Goal: Complete application form: Complete application form

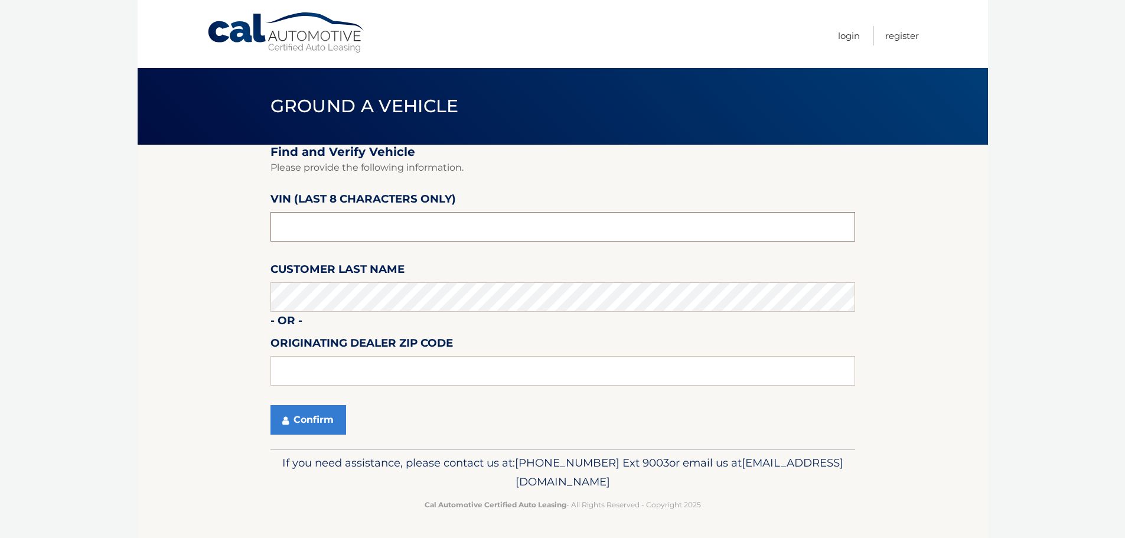
drag, startPoint x: 337, startPoint y: 224, endPoint x: 269, endPoint y: 221, distance: 68.0
click at [269, 221] on section "Find and Verify Vehicle Please provide the following information. VIN (last 8 c…" at bounding box center [563, 297] width 850 height 304
type input "n*******"
type input "NT170317"
click at [318, 419] on button "Confirm" at bounding box center [309, 420] width 76 height 30
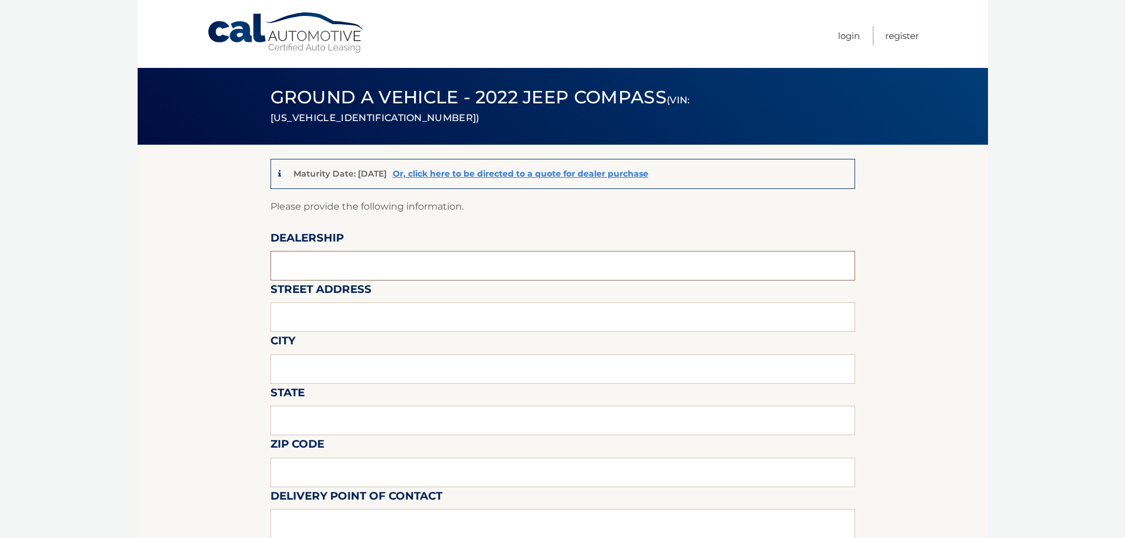
click at [351, 267] on input "text" at bounding box center [563, 266] width 585 height 30
type input "JIM SHORKEY CDJR N HILLS"
click at [327, 317] on input "text" at bounding box center [563, 317] width 585 height 30
type input "7670 MCKNIGHT RD"
type input "PITTSBURGH"
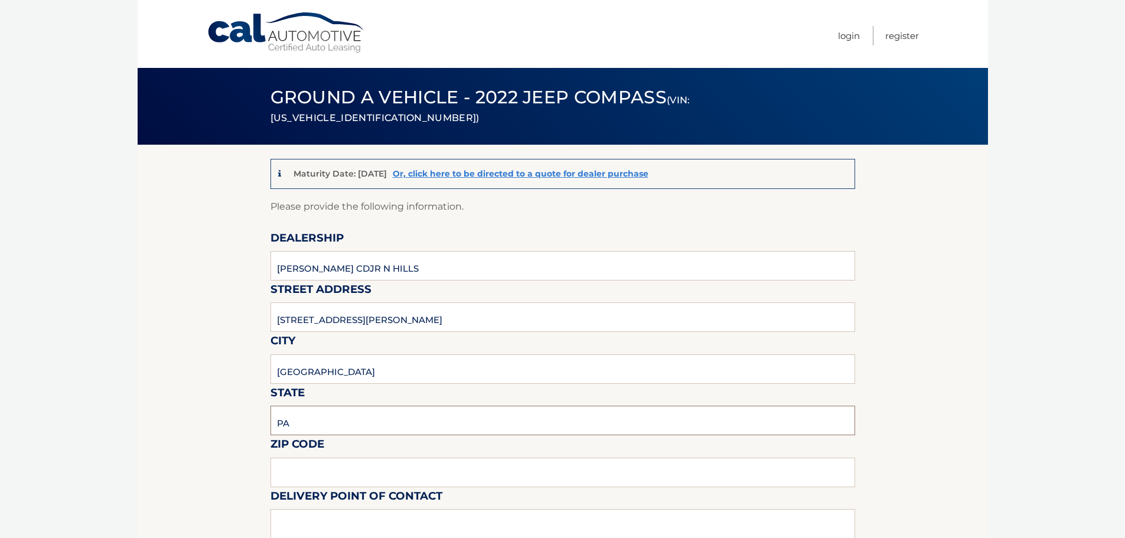
type input "PA"
type input "15237"
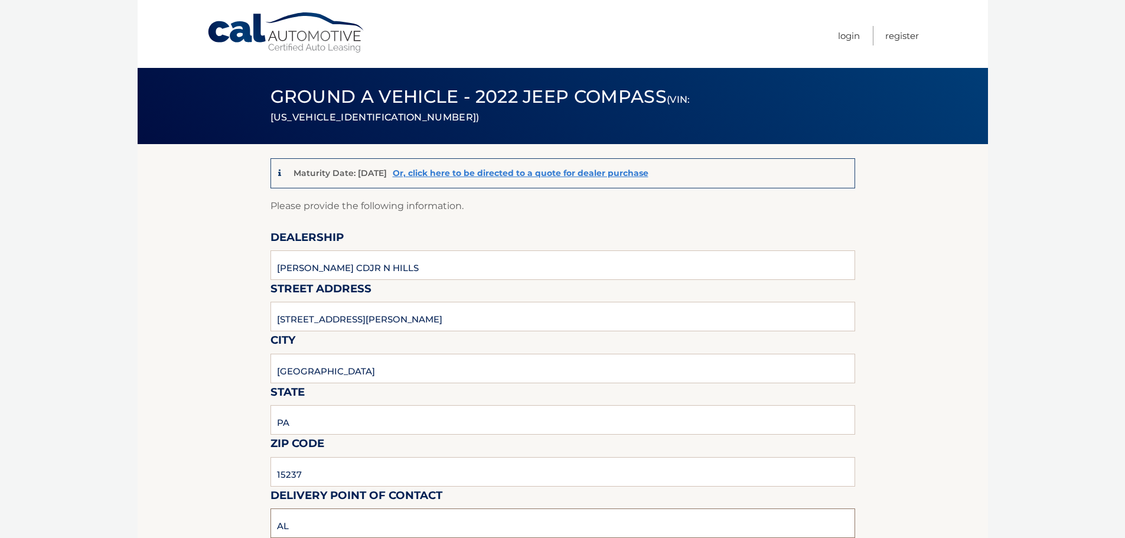
type input "A"
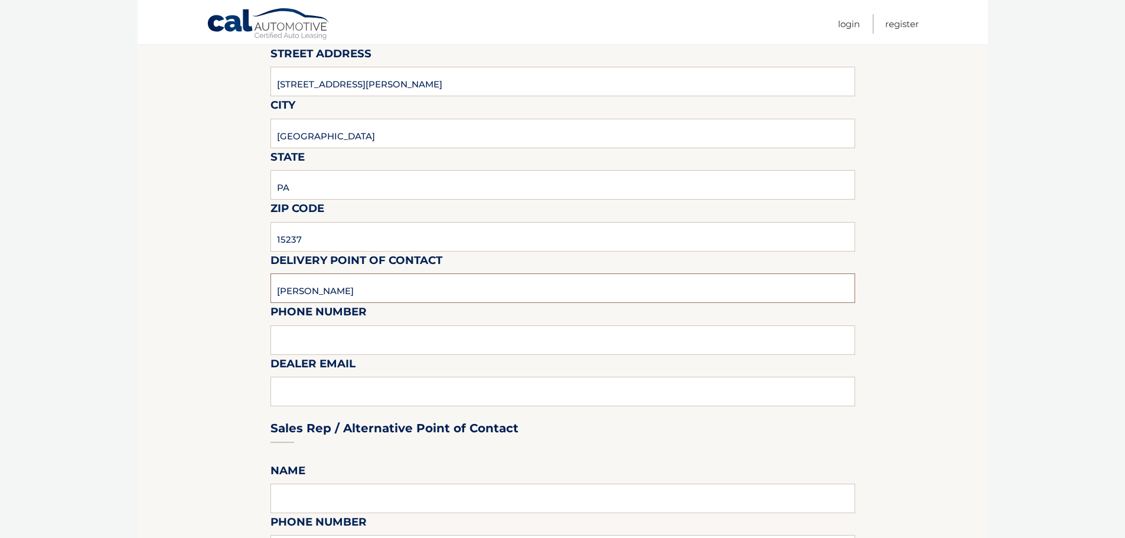
scroll to position [237, 0]
type input "MATUS"
click at [383, 333] on input "text" at bounding box center [563, 339] width 585 height 30
type input "4123677200"
click at [381, 393] on div "Sales Rep / Alternative Point of Contact" at bounding box center [563, 404] width 585 height 83
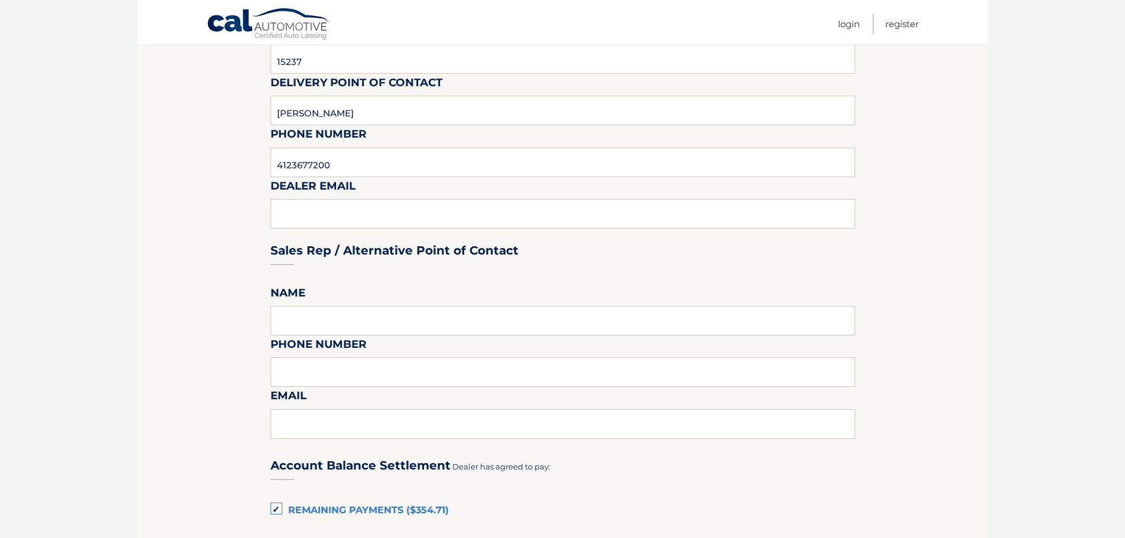
scroll to position [414, 0]
click at [396, 327] on input "text" at bounding box center [563, 320] width 585 height 30
type input "ROCCO"
type input "4123677200"
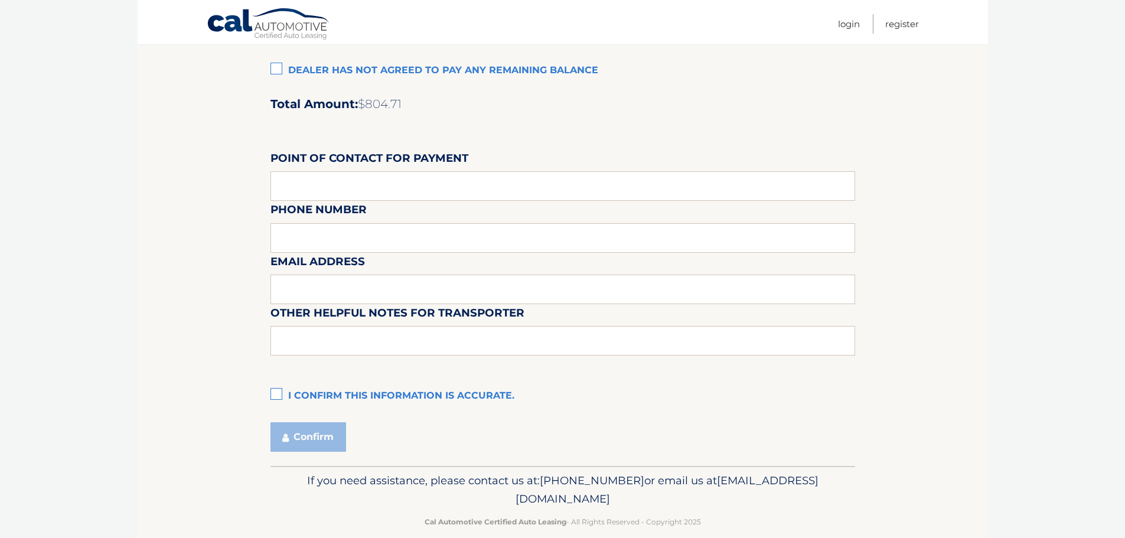
scroll to position [990, 0]
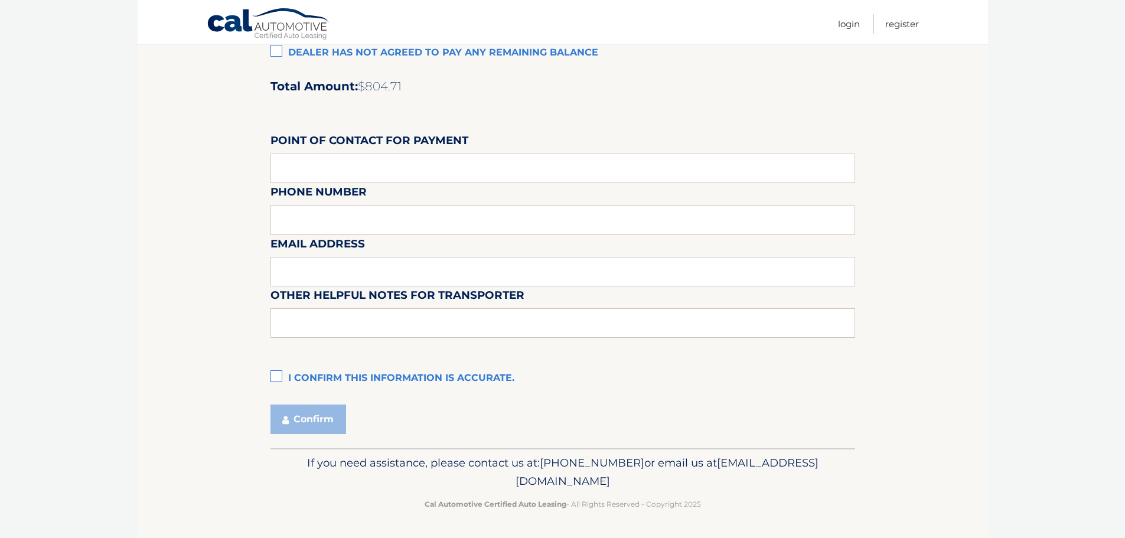
type input "ROCCOCAMARCO@JIMSHORKEY.COM"
drag, startPoint x: 119, startPoint y: 242, endPoint x: 69, endPoint y: 377, distance: 144.3
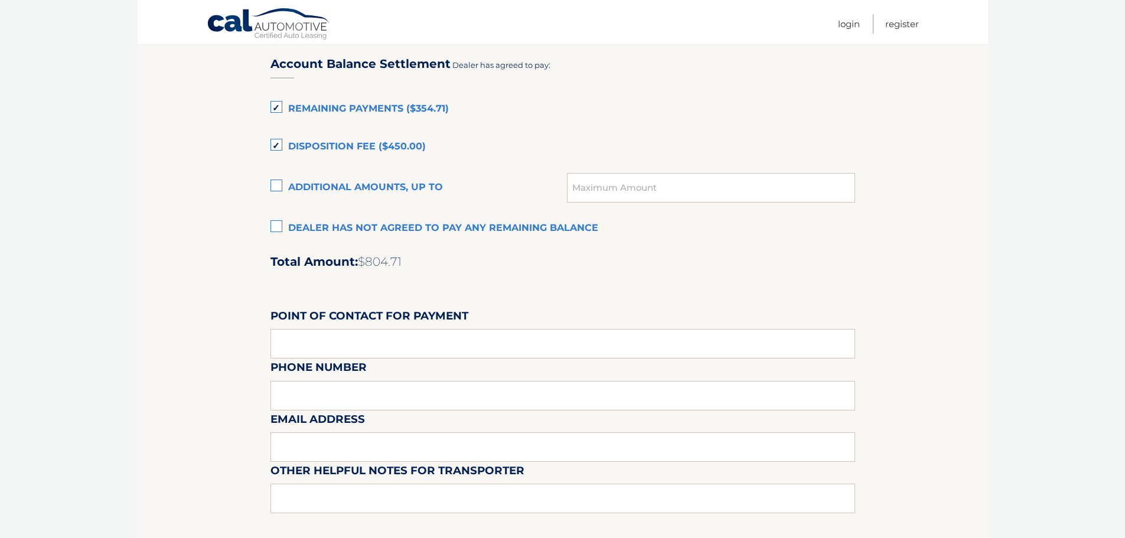
scroll to position [814, 0]
click at [459, 342] on input "text" at bounding box center [563, 345] width 585 height 30
type input "MICHAEL NOVAK"
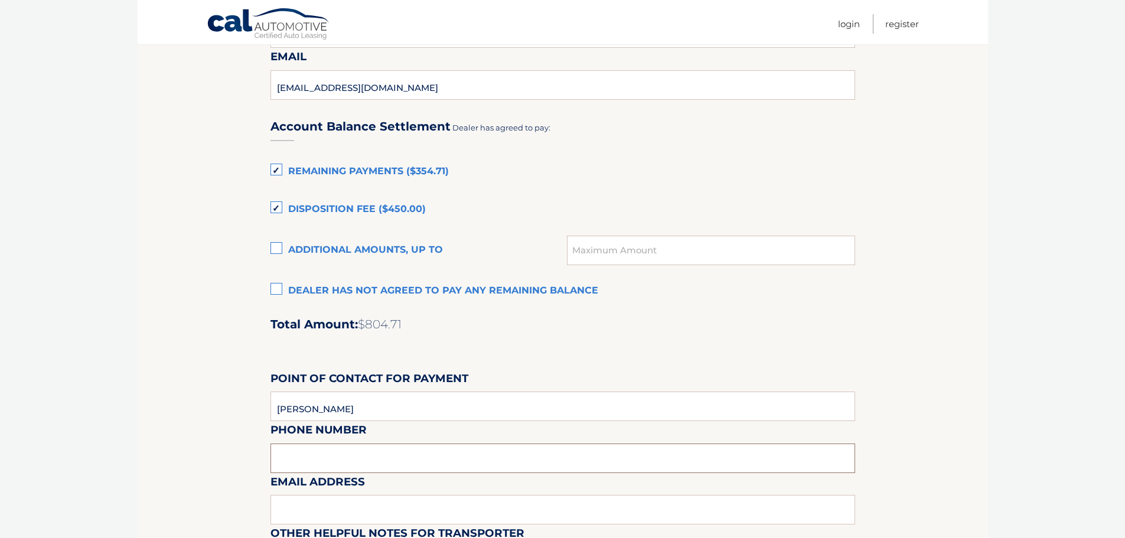
scroll to position [754, 0]
click at [273, 288] on label "Dealer has not agreed to pay any remaining balance" at bounding box center [563, 290] width 585 height 24
click at [0, 0] on input "Dealer has not agreed to pay any remaining balance" at bounding box center [0, 0] width 0 height 0
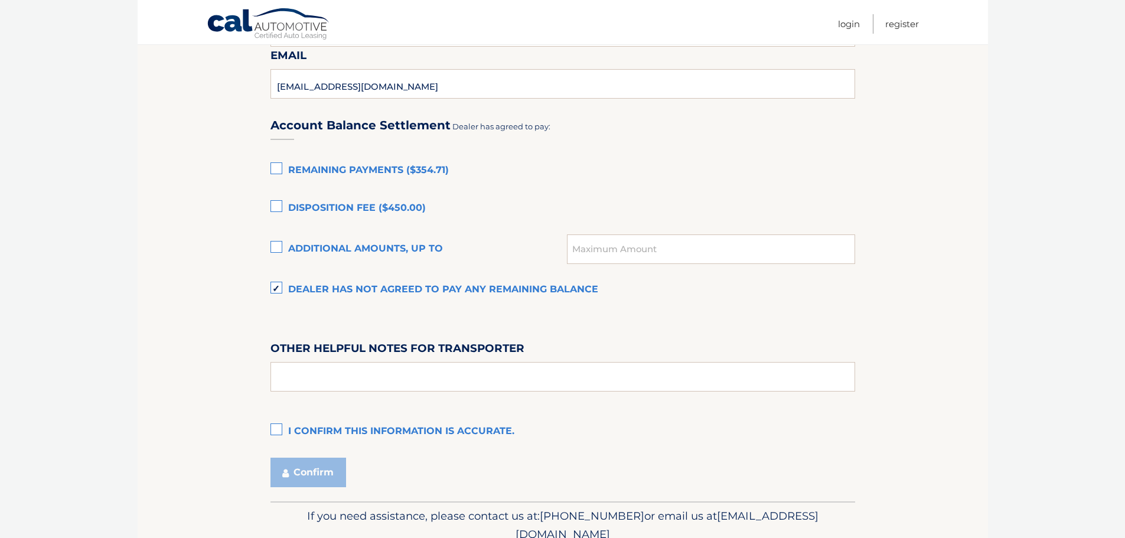
click at [276, 168] on label "Remaining Payments ($354.71)" at bounding box center [563, 171] width 585 height 24
click at [0, 0] on input "Remaining Payments ($354.71)" at bounding box center [0, 0] width 0 height 0
click at [279, 204] on label "Disposition Fee ($450.00)" at bounding box center [563, 209] width 585 height 24
click at [0, 0] on input "Disposition Fee ($450.00)" at bounding box center [0, 0] width 0 height 0
click at [276, 286] on label "Dealer has not agreed to pay any remaining balance" at bounding box center [563, 290] width 585 height 24
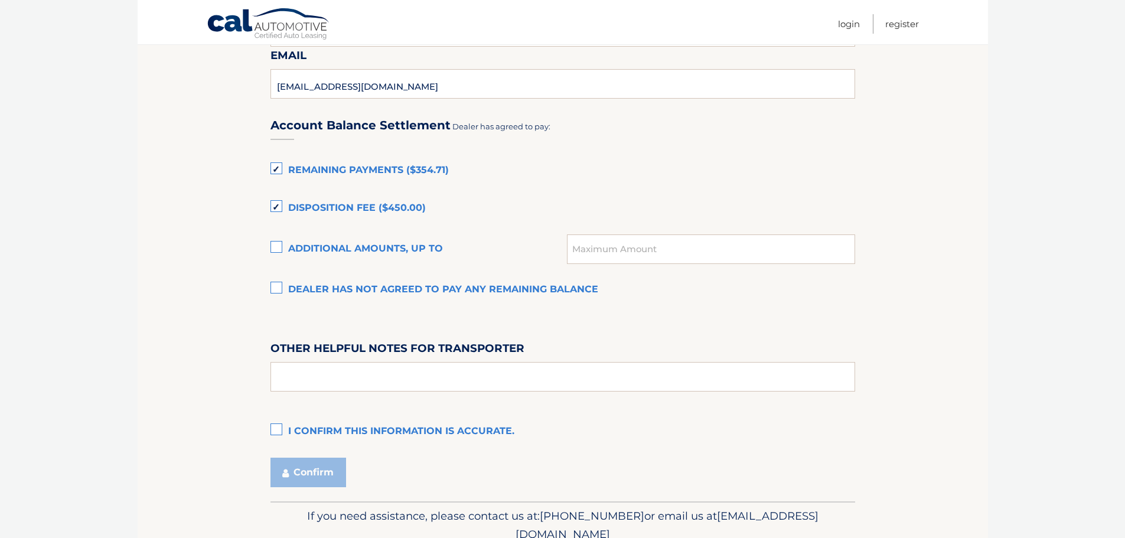
click at [0, 0] on input "Dealer has not agreed to pay any remaining balance" at bounding box center [0, 0] width 0 height 0
click at [273, 171] on label "Remaining Payments ($354.71)" at bounding box center [563, 171] width 585 height 24
click at [0, 0] on input "Remaining Payments ($354.71)" at bounding box center [0, 0] width 0 height 0
click at [279, 208] on label "Disposition Fee ($450.00)" at bounding box center [563, 209] width 585 height 24
click at [0, 0] on input "Disposition Fee ($450.00)" at bounding box center [0, 0] width 0 height 0
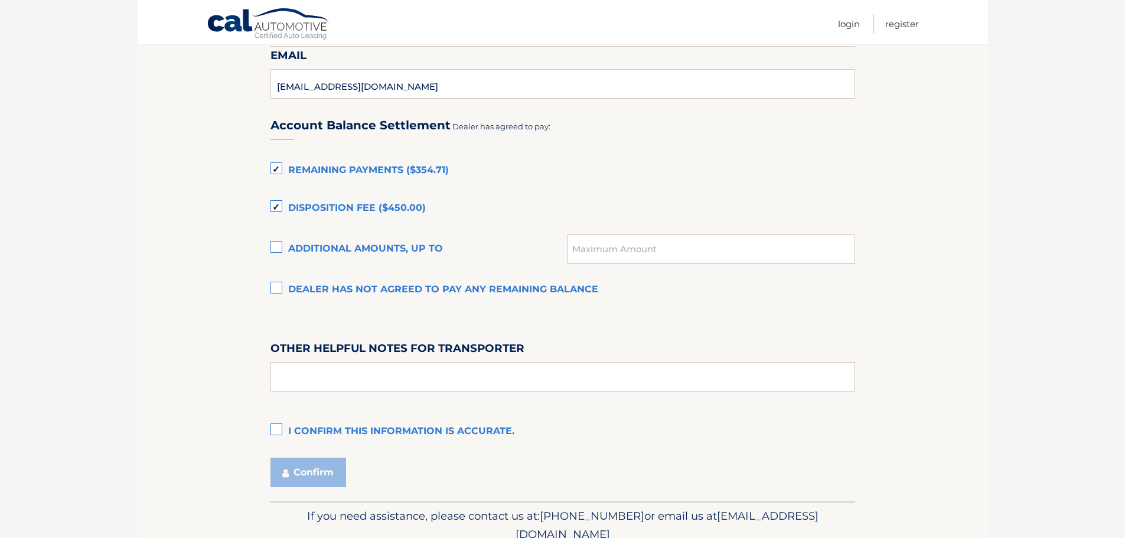
click at [271, 344] on label "Other helpful notes for transporter" at bounding box center [398, 351] width 254 height 22
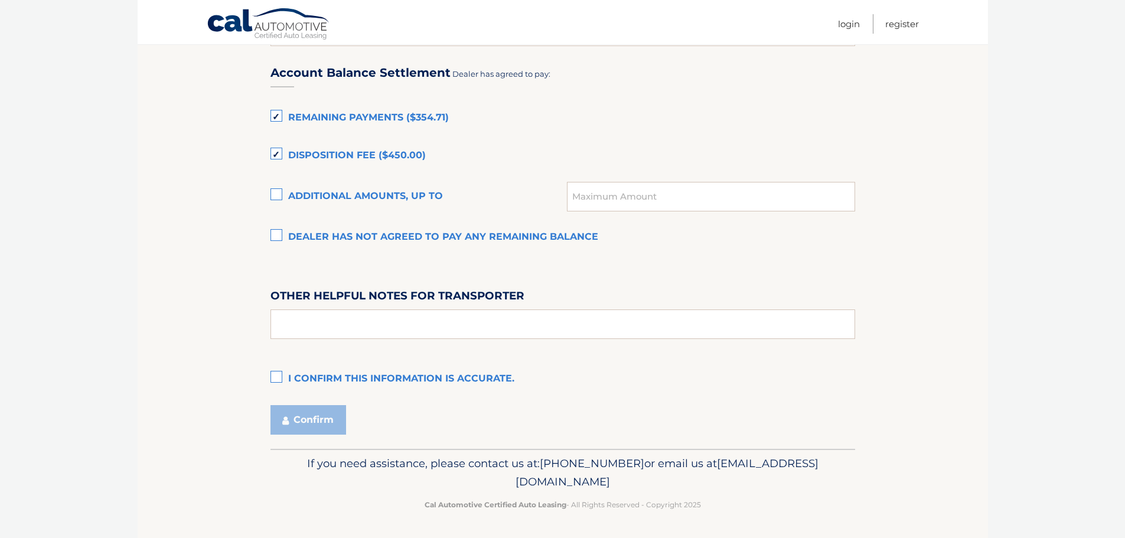
scroll to position [807, 0]
click at [278, 377] on label "I confirm this information is accurate." at bounding box center [563, 379] width 585 height 24
click at [0, 0] on input "I confirm this information is accurate." at bounding box center [0, 0] width 0 height 0
click at [276, 373] on label "I confirm this information is accurate." at bounding box center [563, 379] width 585 height 24
click at [0, 0] on input "I confirm this information is accurate." at bounding box center [0, 0] width 0 height 0
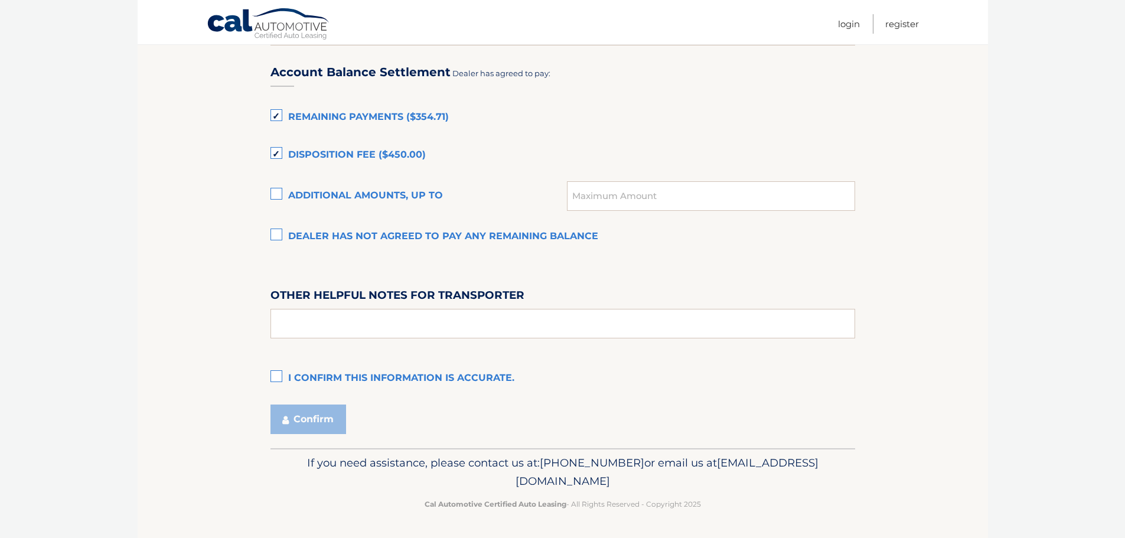
click at [285, 237] on label "Dealer has not agreed to pay any remaining balance" at bounding box center [563, 237] width 585 height 24
click at [0, 0] on input "Dealer has not agreed to pay any remaining balance" at bounding box center [0, 0] width 0 height 0
click at [278, 377] on label "I confirm this information is accurate." at bounding box center [563, 379] width 585 height 24
click at [0, 0] on input "I confirm this information is accurate." at bounding box center [0, 0] width 0 height 0
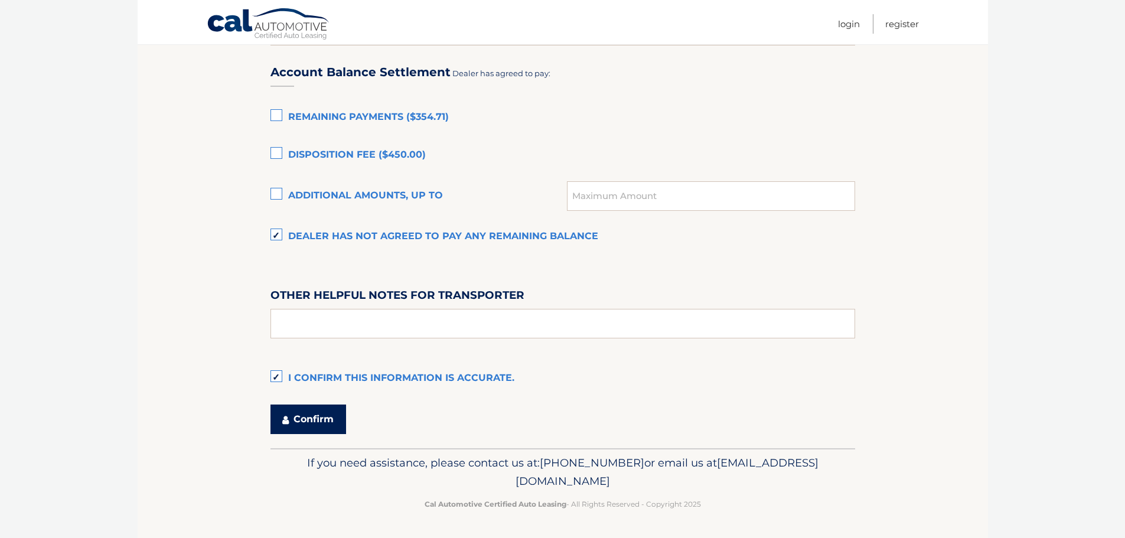
click at [311, 419] on button "Confirm" at bounding box center [309, 420] width 76 height 30
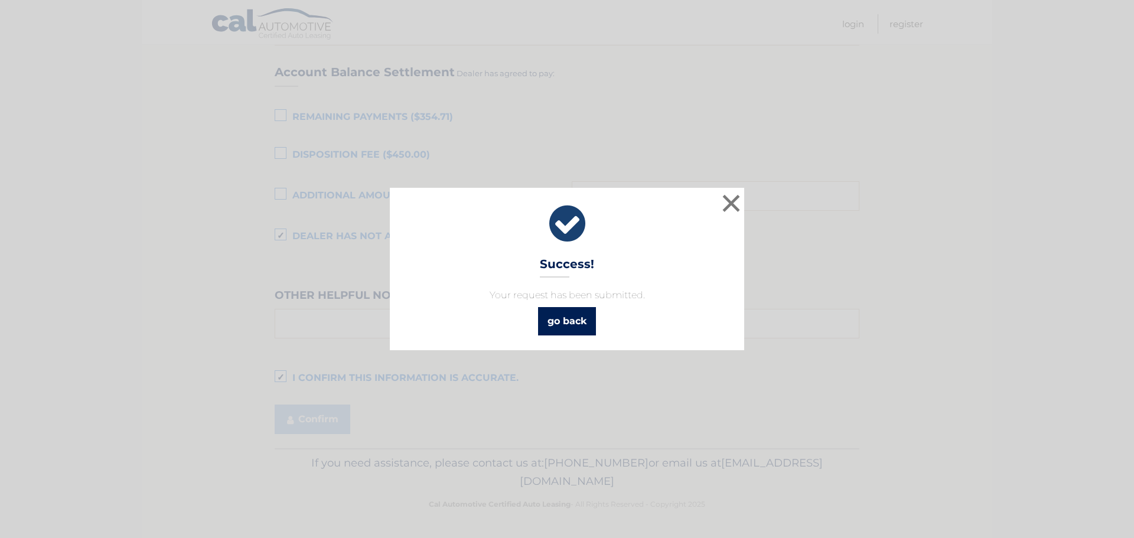
click at [567, 324] on link "go back" at bounding box center [567, 321] width 58 height 28
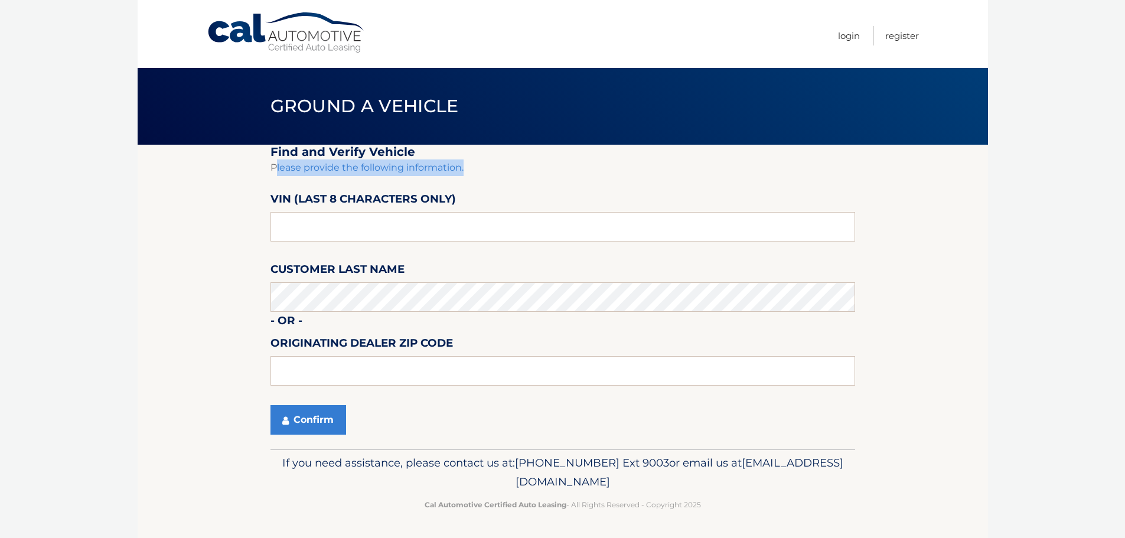
drag, startPoint x: 274, startPoint y: 168, endPoint x: 582, endPoint y: 172, distance: 308.3
click at [582, 172] on p "Please provide the following information." at bounding box center [563, 167] width 585 height 17
click at [408, 228] on input "text" at bounding box center [563, 227] width 585 height 30
click at [379, 230] on input "text" at bounding box center [563, 227] width 585 height 30
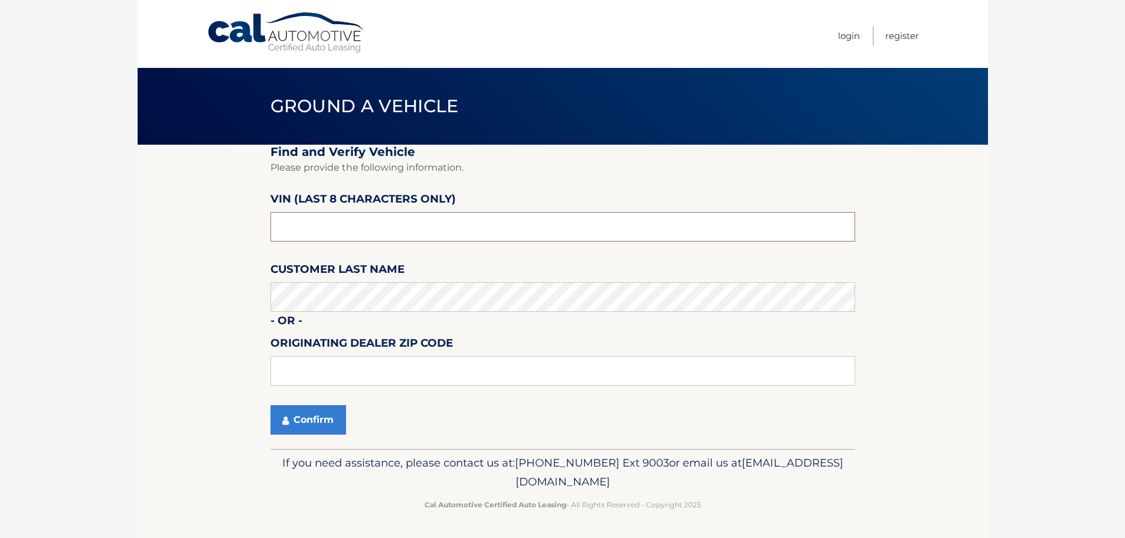
drag, startPoint x: 366, startPoint y: 226, endPoint x: 247, endPoint y: 222, distance: 119.4
click at [247, 222] on section "Find and Verify Vehicle Please provide the following information. VIN (last 8 c…" at bounding box center [563, 297] width 850 height 304
type input "NT170317"
click at [271, 405] on button "Confirm" at bounding box center [309, 420] width 76 height 30
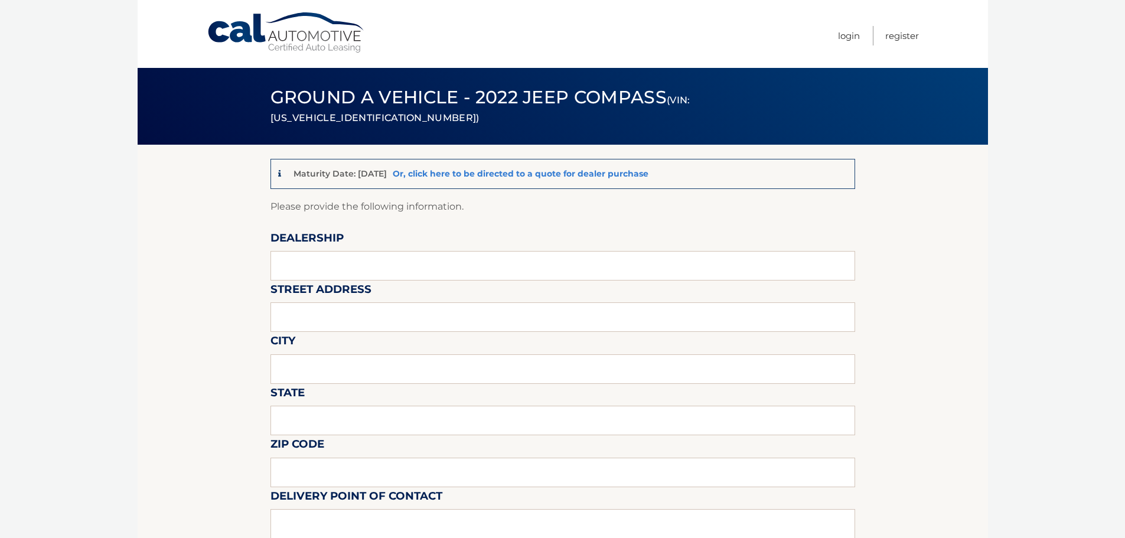
click at [574, 173] on link "Or, click here to be directed to a quote for dealer purchase" at bounding box center [521, 173] width 256 height 11
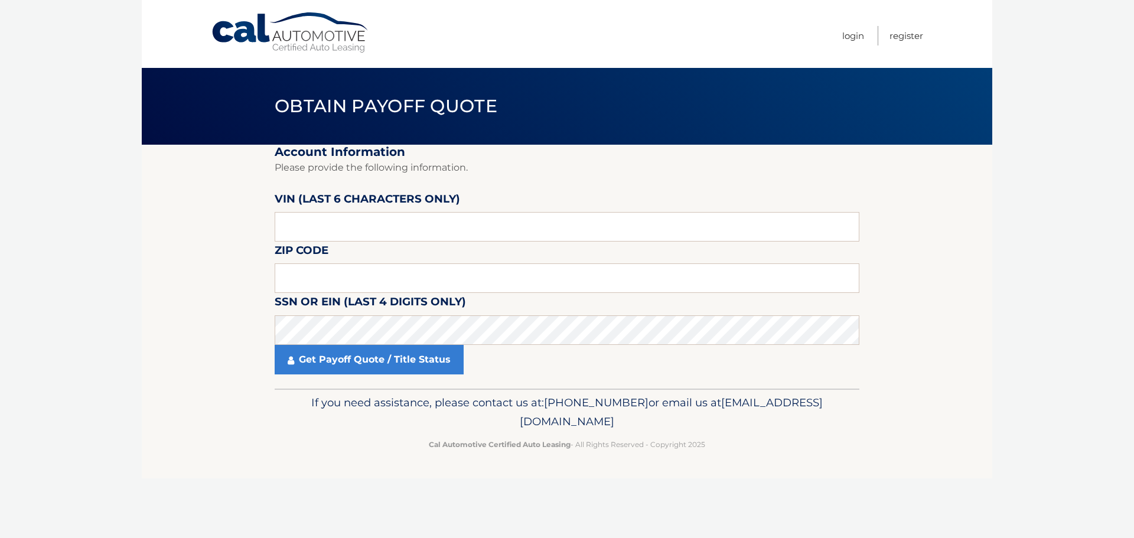
click at [886, 291] on section "Account Information Please provide the following information. [PERSON_NAME] (la…" at bounding box center [567, 267] width 850 height 244
